Goal: Task Accomplishment & Management: Use online tool/utility

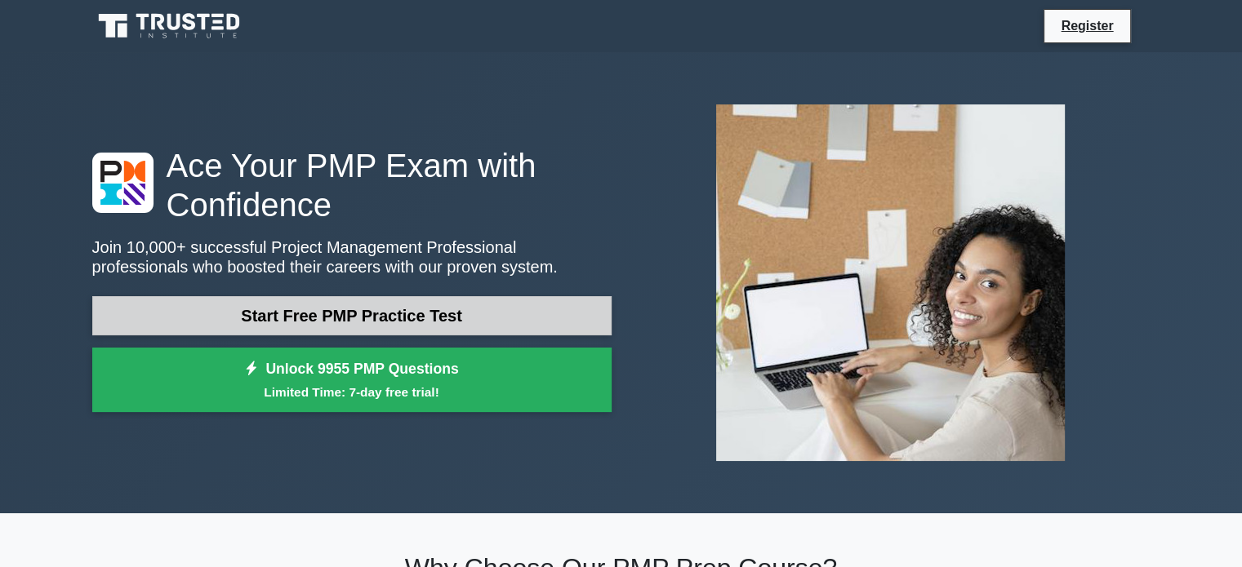
click at [415, 320] on link "Start Free PMP Practice Test" at bounding box center [351, 315] width 519 height 39
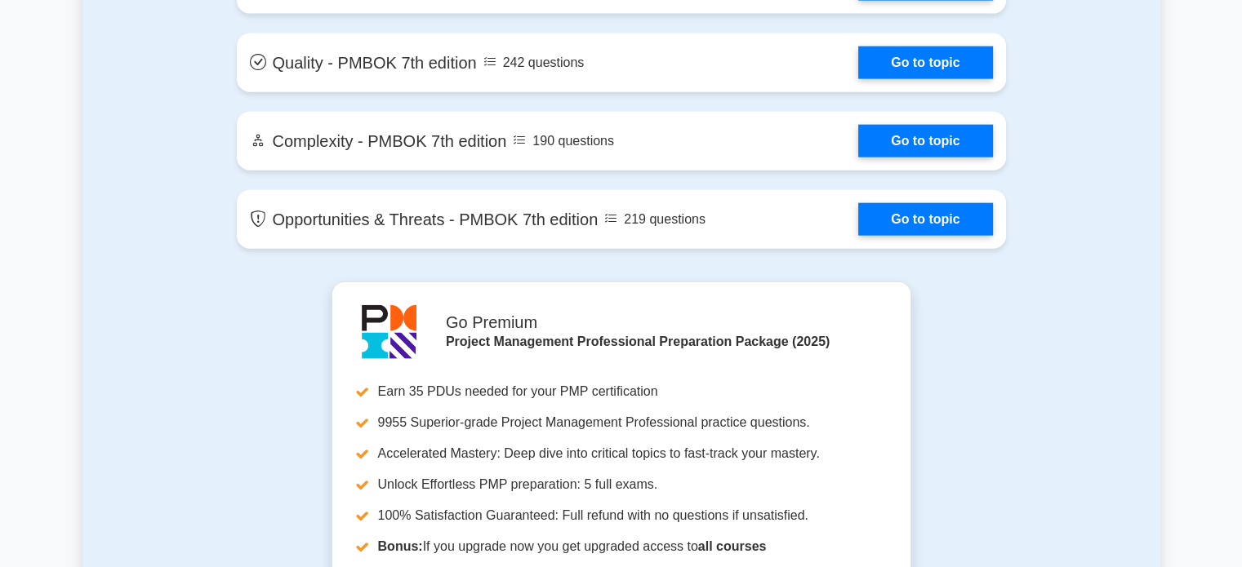
scroll to position [3827, 0]
